Goal: Task Accomplishment & Management: Use online tool/utility

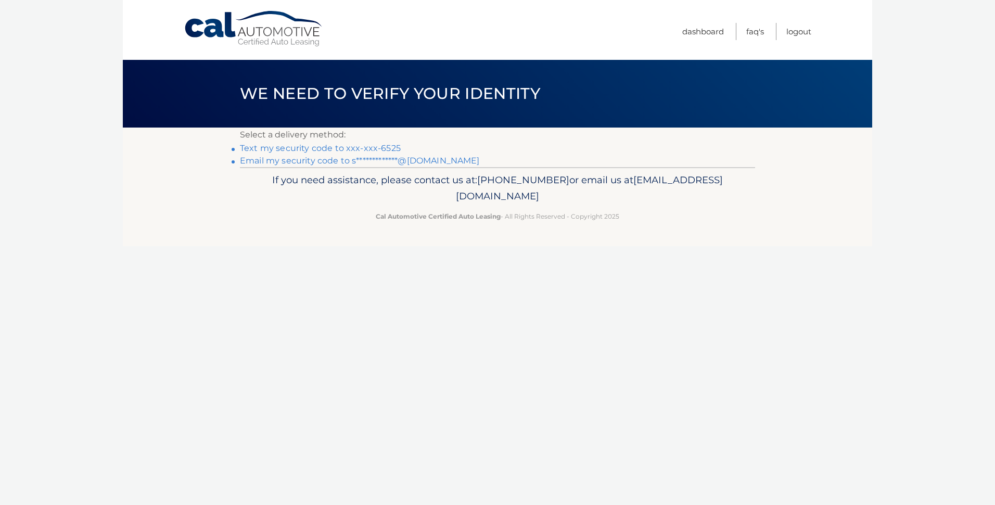
click at [273, 146] on link "Text my security code to xxx-xxx-6525" at bounding box center [320, 148] width 161 height 10
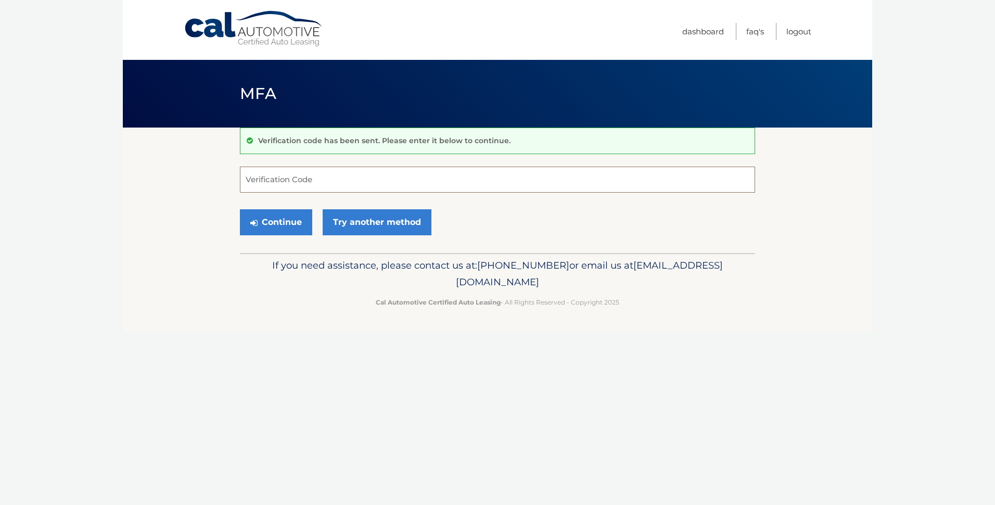
click at [261, 176] on input "Verification Code" at bounding box center [497, 180] width 515 height 26
type input "673512"
click at [283, 223] on button "Continue" at bounding box center [276, 222] width 72 height 26
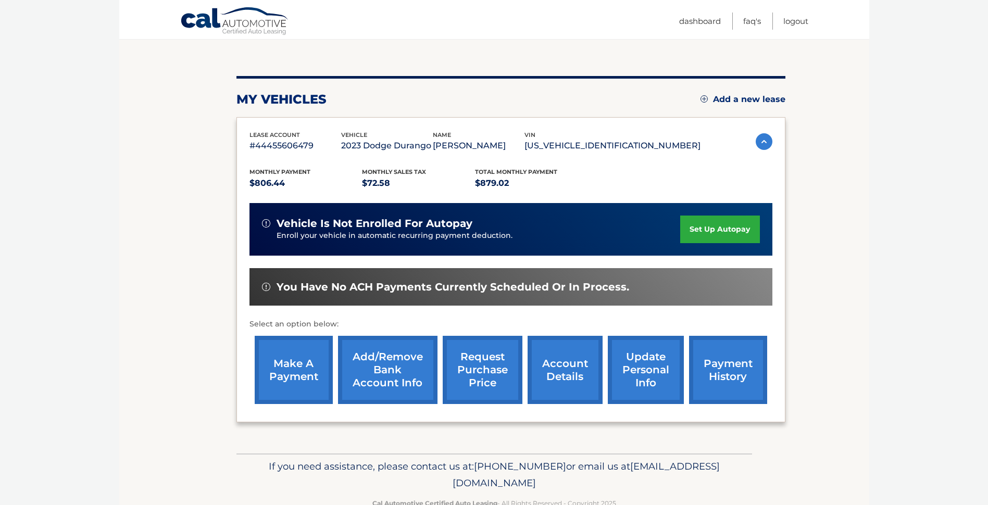
scroll to position [126, 0]
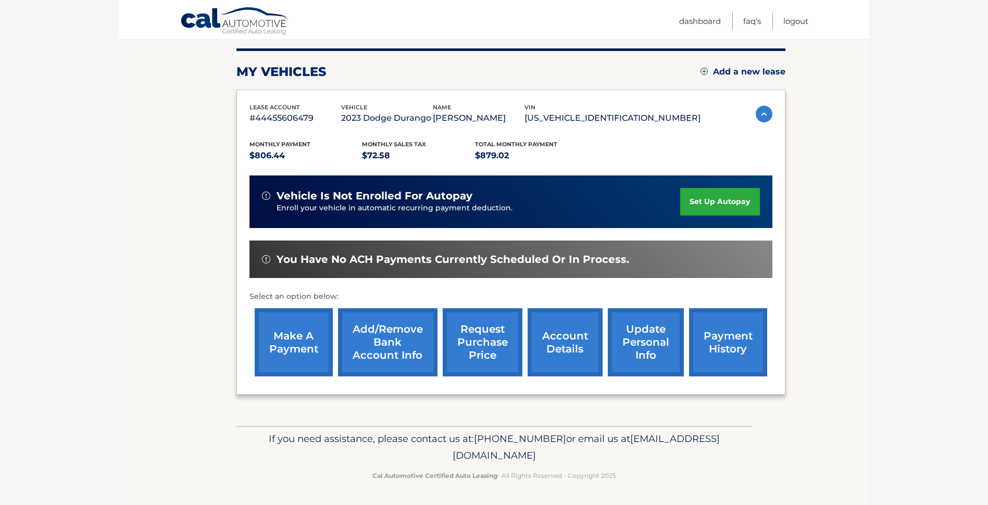
click at [308, 343] on link "make a payment" at bounding box center [294, 342] width 78 height 68
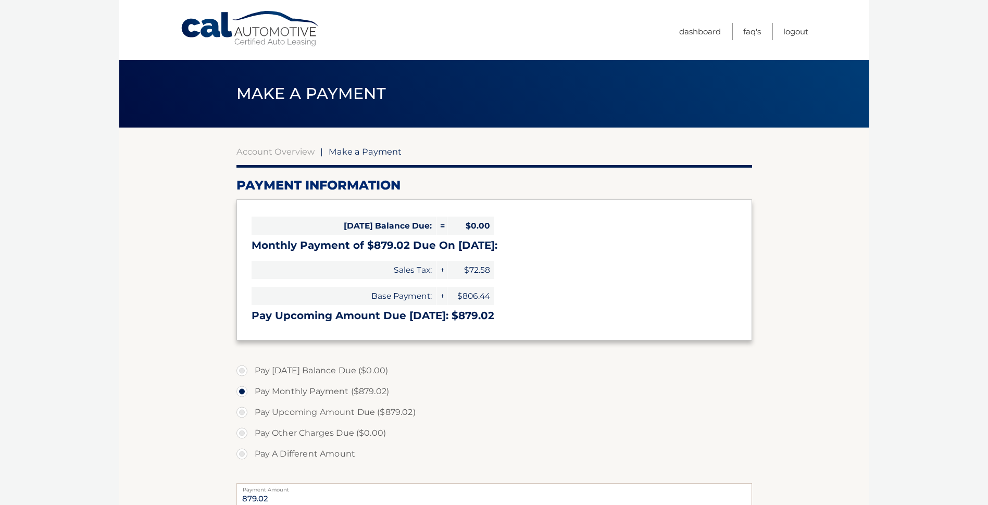
select select "MTJmNTkwOWUtYjNlOS00YmI4LThhODEtNjUyYWZkYzNkZDVh"
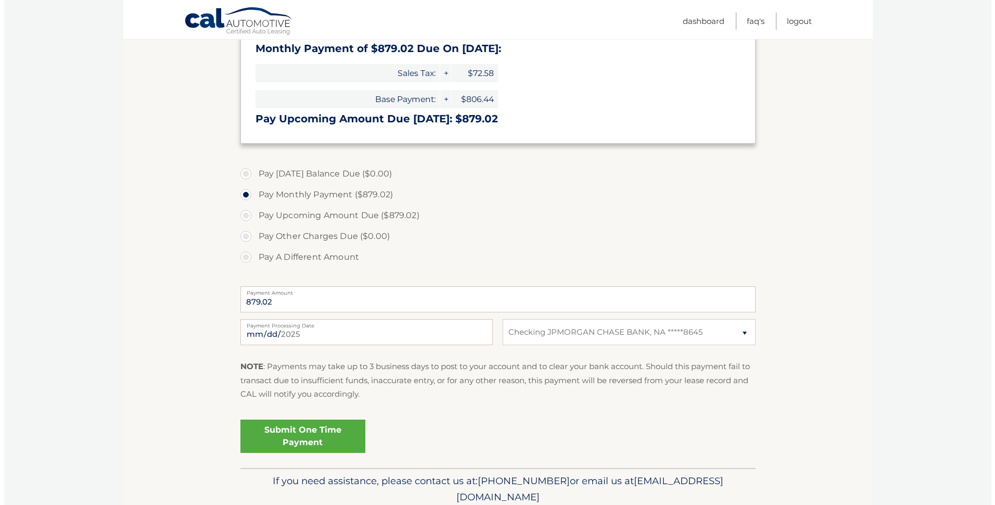
scroll to position [239, 0]
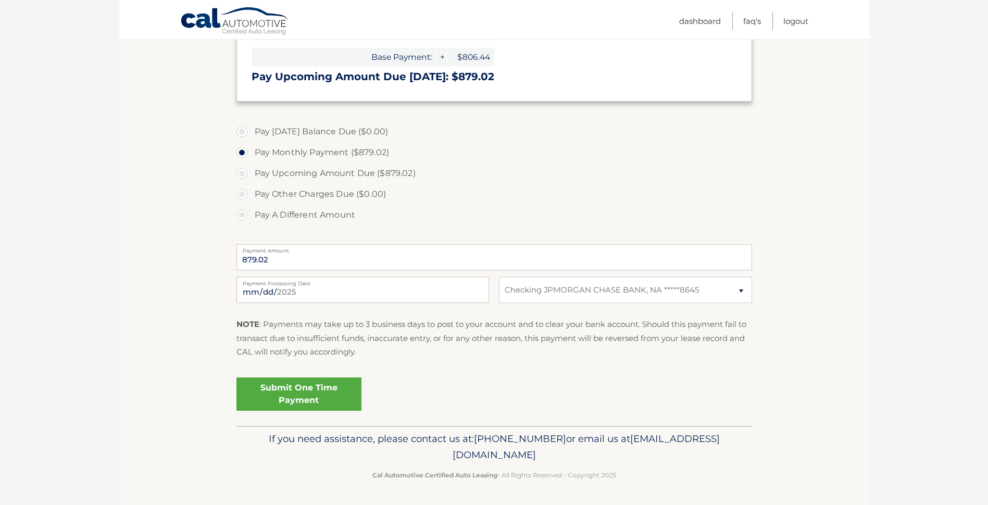
click at [288, 399] on link "Submit One Time Payment" at bounding box center [298, 393] width 125 height 33
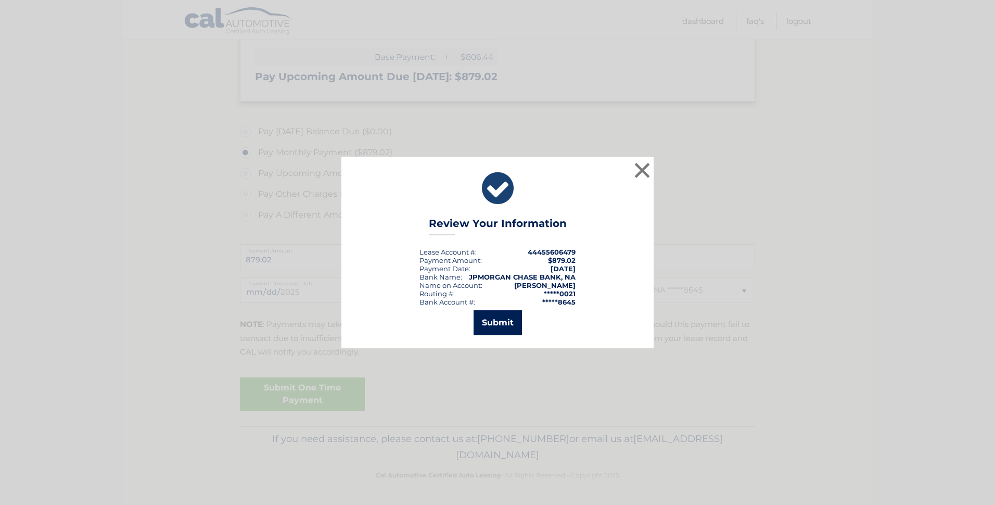
click at [512, 319] on button "Submit" at bounding box center [498, 322] width 48 height 25
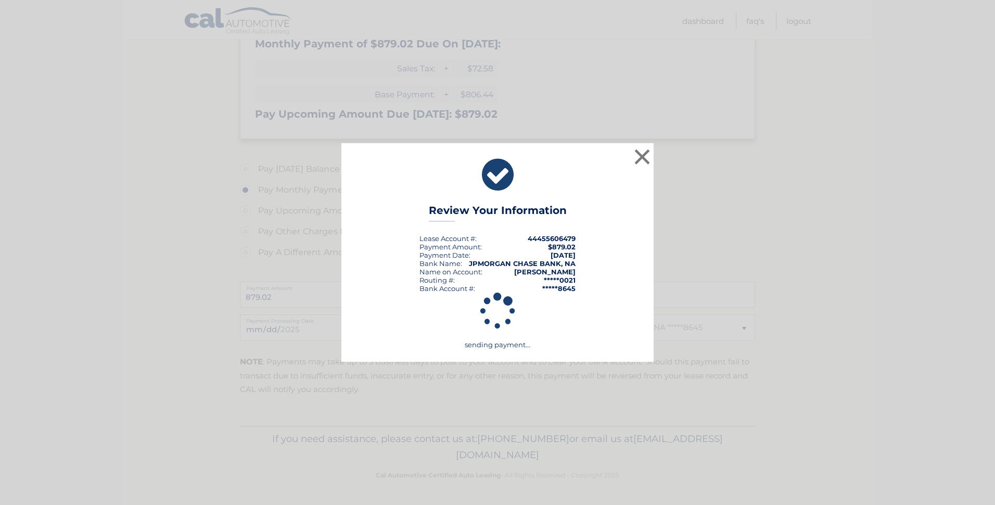
scroll to position [201, 0]
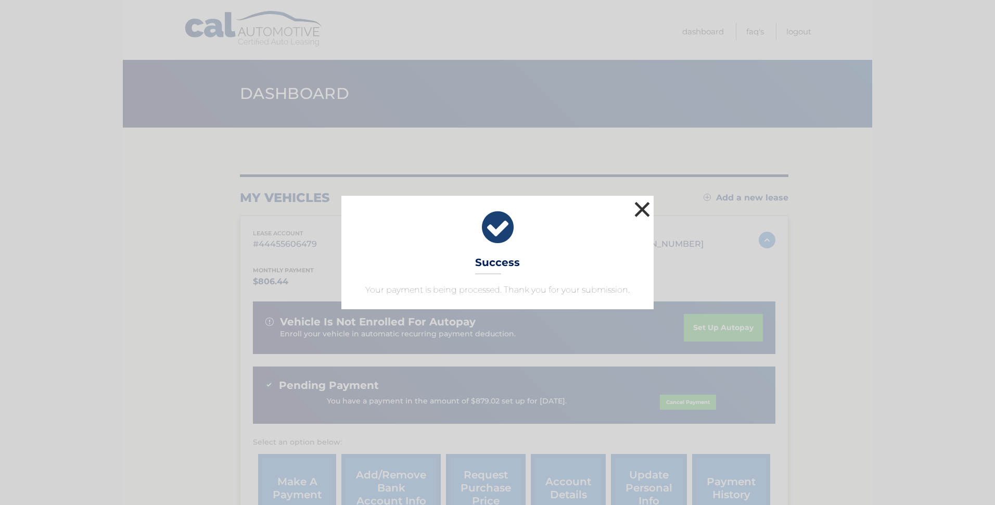
click at [646, 202] on button "×" at bounding box center [642, 209] width 21 height 21
